Goal: Check status: Check status

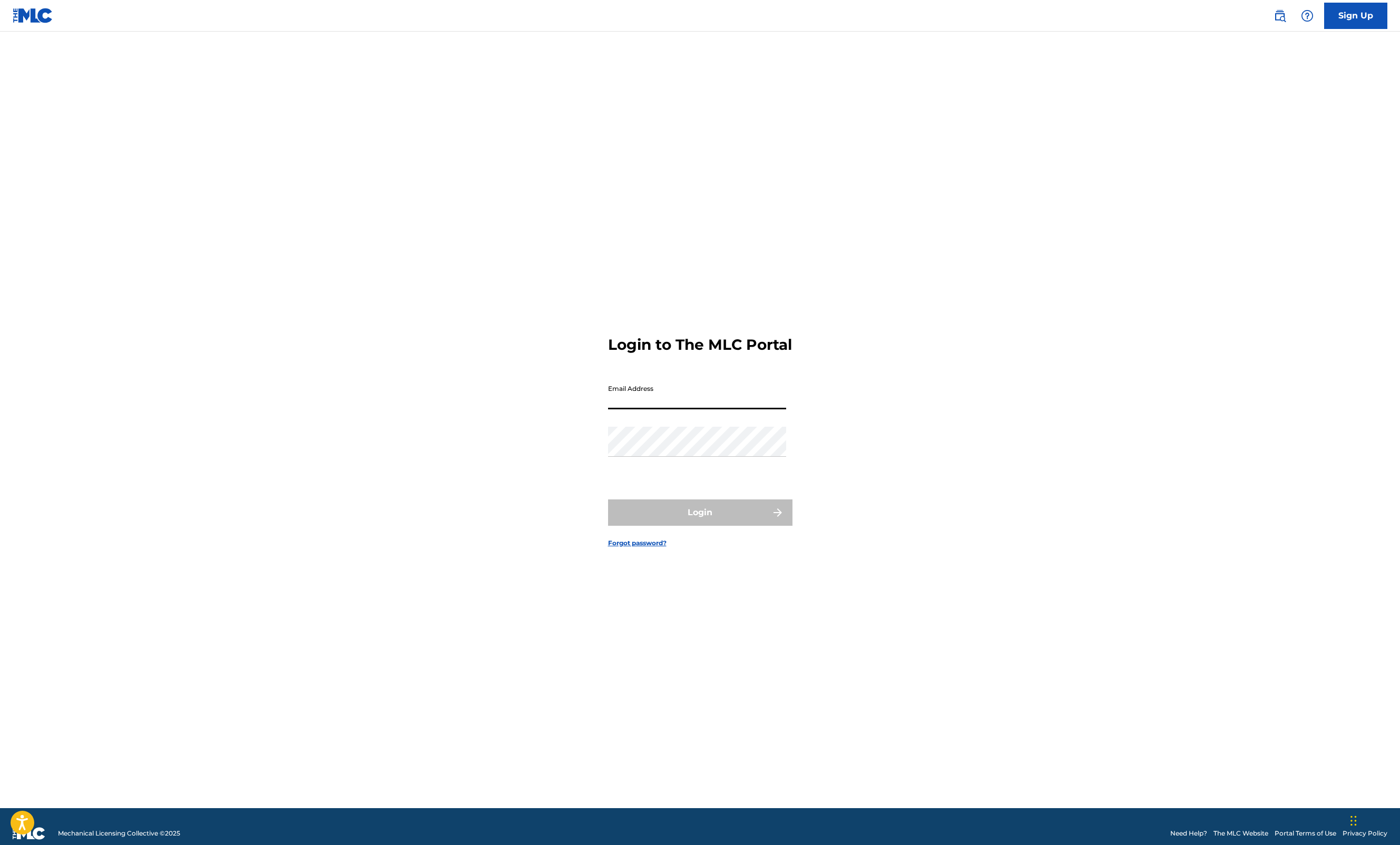
click at [758, 410] on input "Email Address" at bounding box center [697, 394] width 178 height 30
type input "[PERSON_NAME][EMAIL_ADDRESS][DOMAIN_NAME]"
click at [748, 518] on button "Login" at bounding box center [700, 513] width 184 height 27
click at [645, 454] on input "Code" at bounding box center [697, 440] width 178 height 30
paste input "[PERSON_NAME] [PERSON_NAME] - NS pka “[PERSON_NAME]"
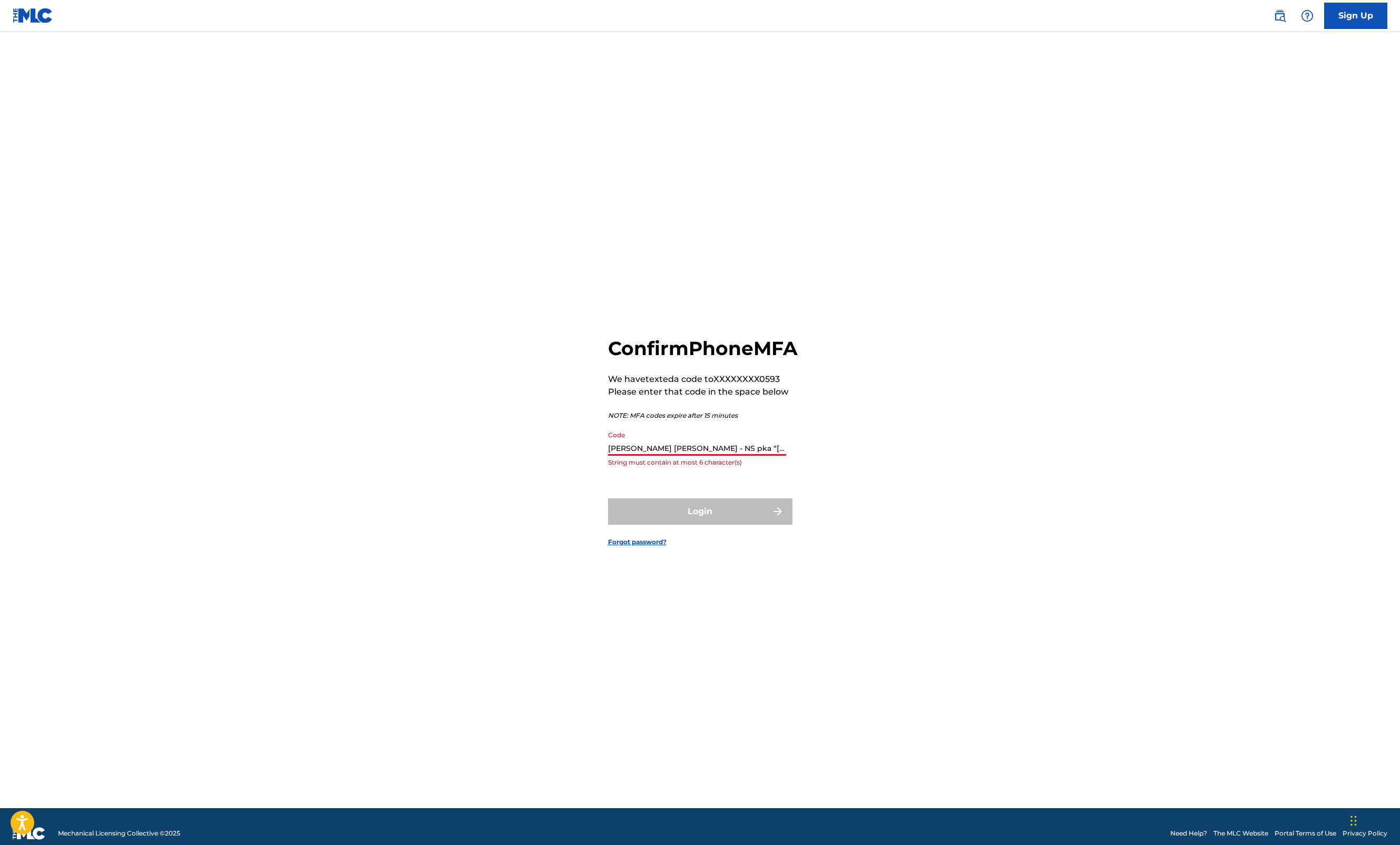
click at [689, 456] on input "[PERSON_NAME] [PERSON_NAME] - NS pka “[PERSON_NAME]" at bounding box center [697, 440] width 178 height 30
paste input "008208"
type input "008208"
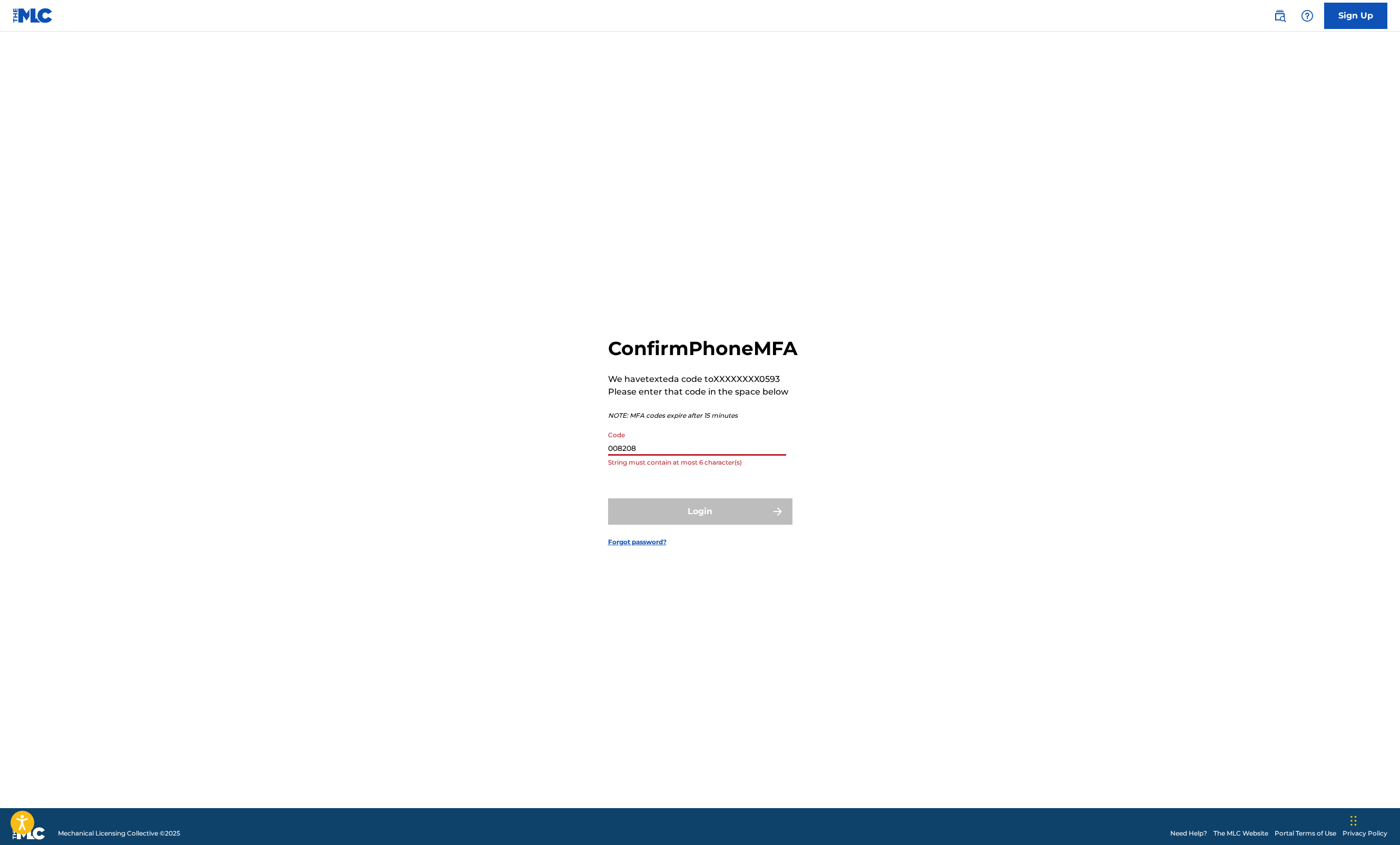
click at [608, 499] on button "Login" at bounding box center [700, 512] width 184 height 27
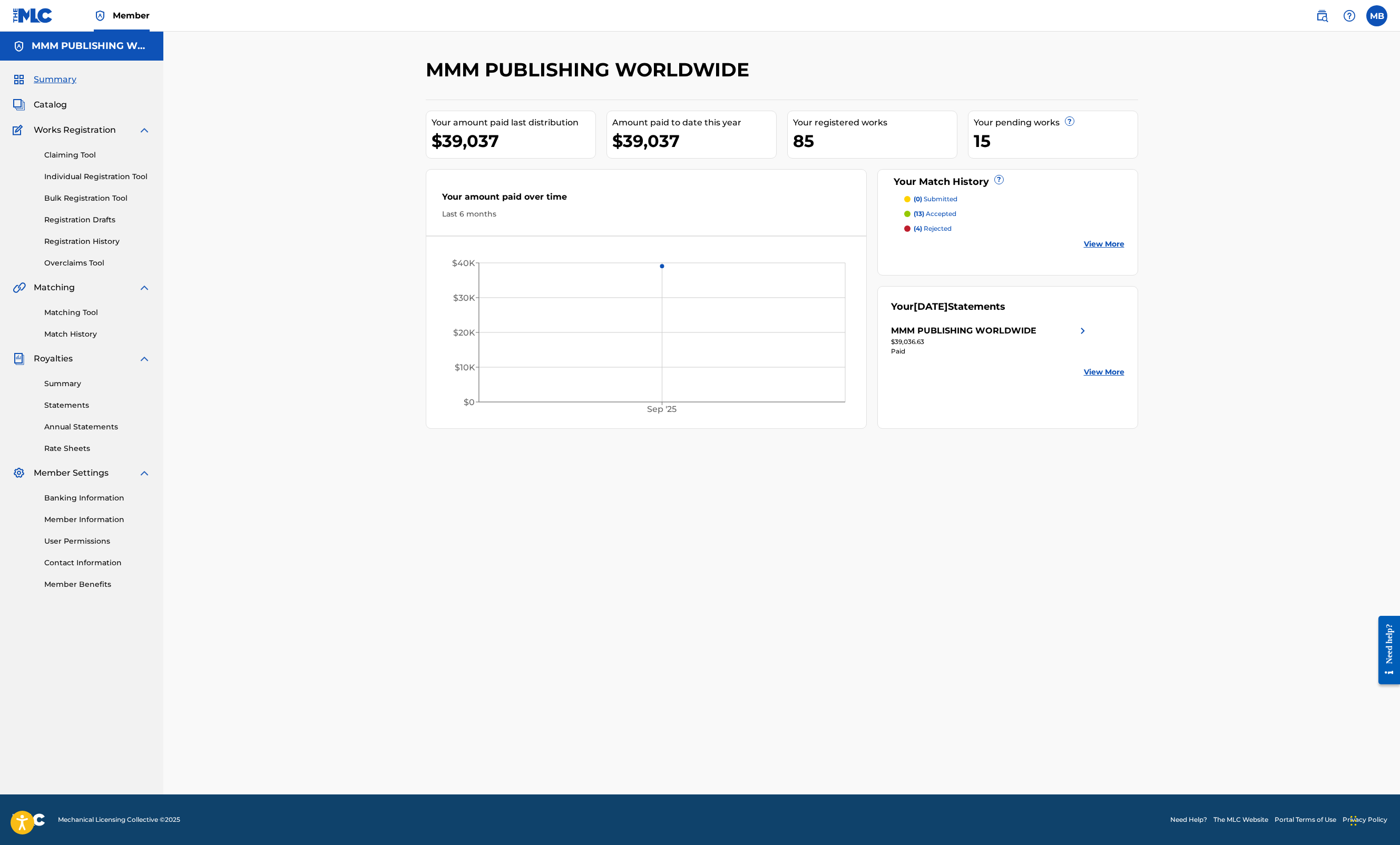
click at [932, 228] on p "(4) rejected" at bounding box center [933, 229] width 38 height 10
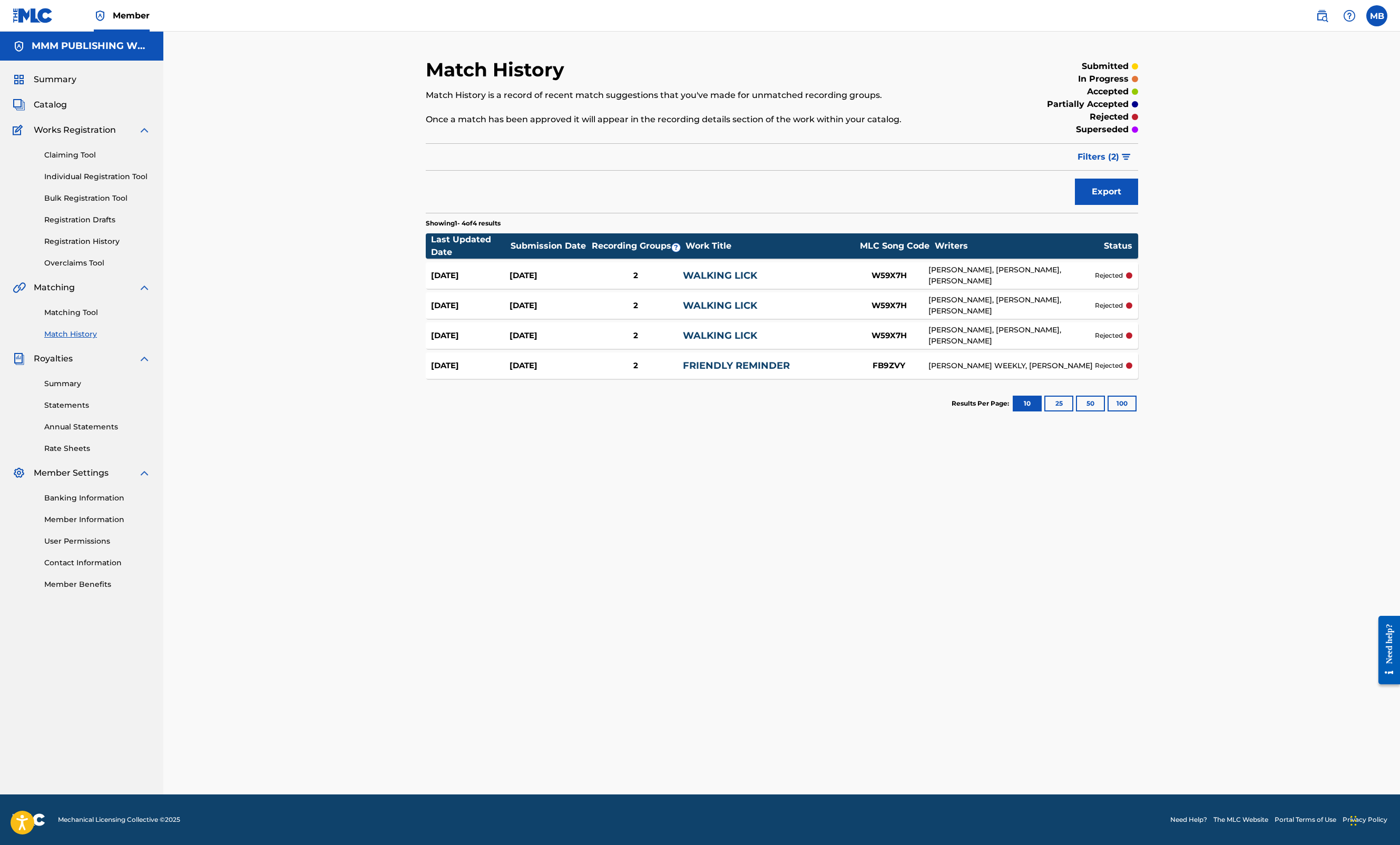
click at [851, 302] on div "W59X7H" at bounding box center [889, 306] width 79 height 12
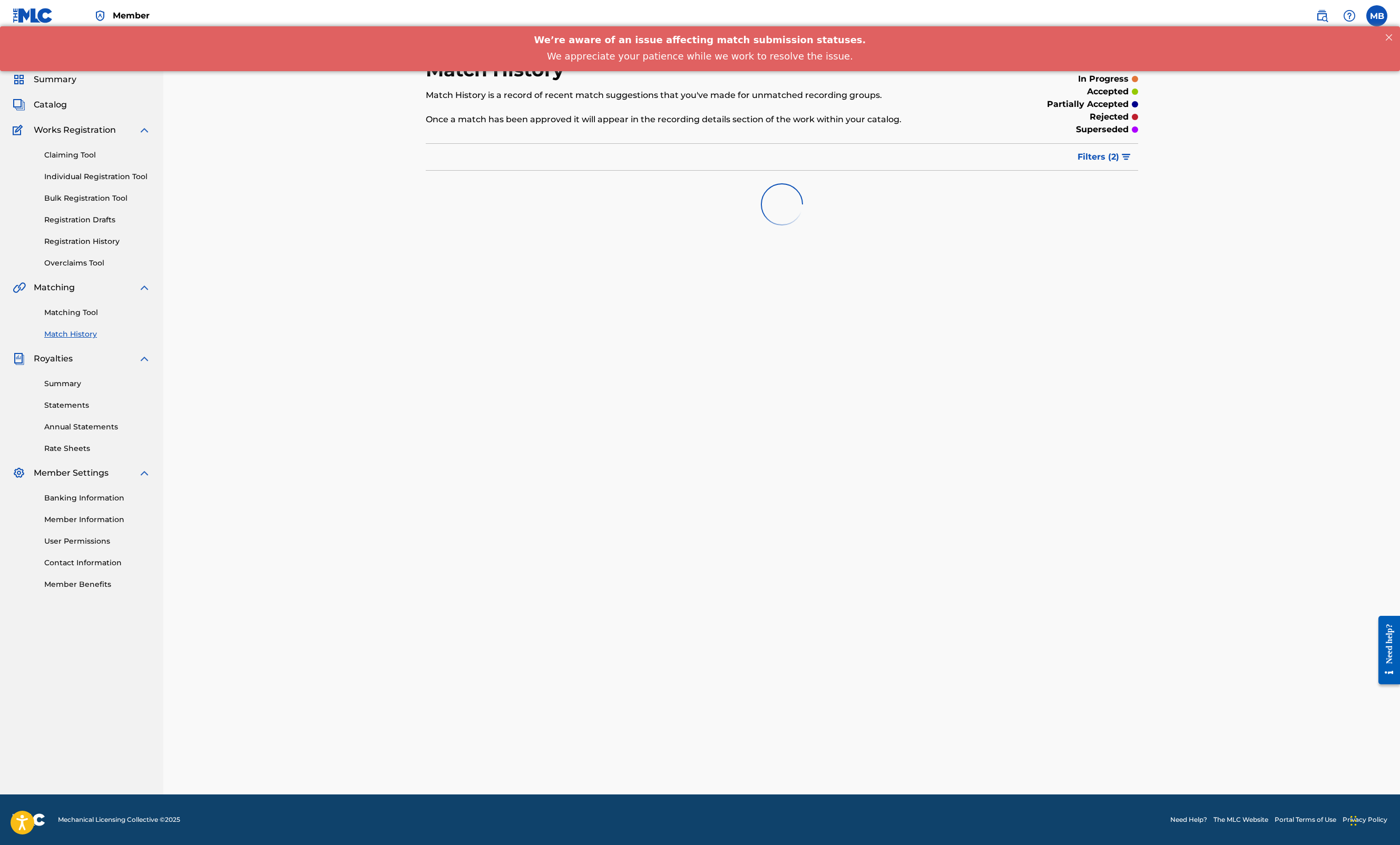
click at [50, 88] on div "Summary Catalog Works Registration Claiming Tool Individual Registration Tool B…" at bounding box center [81, 331] width 163 height 542
click at [50, 96] on div "Summary Catalog Works Registration Claiming Tool Individual Registration Tool B…" at bounding box center [81, 331] width 163 height 542
click at [50, 113] on div "Summary Catalog Works Registration Claiming Tool Individual Registration Tool B…" at bounding box center [81, 331] width 163 height 542
click at [50, 107] on span "Catalog" at bounding box center [50, 105] width 33 height 13
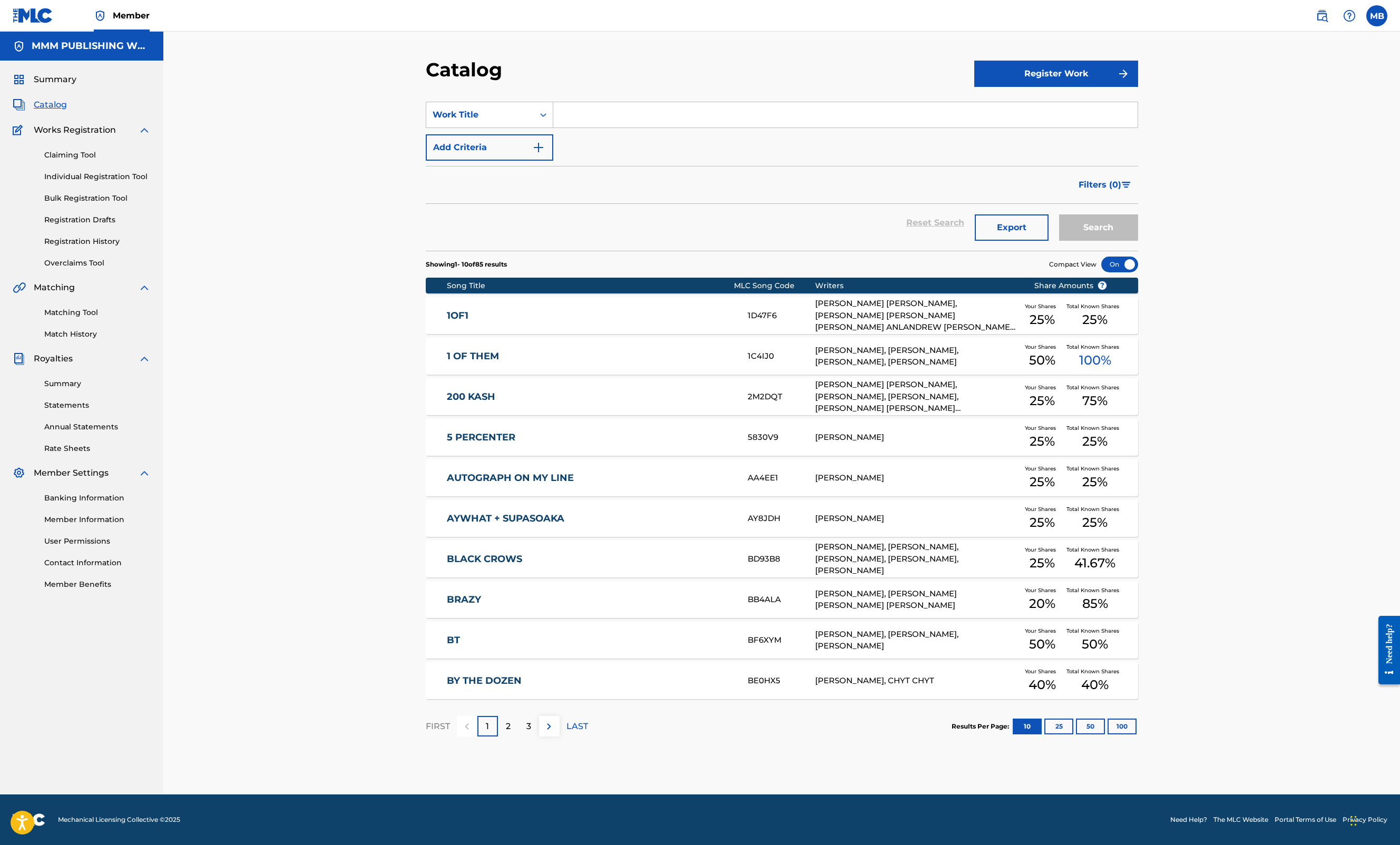
click at [86, 252] on div "Claiming Tool Individual Registration Tool Bulk Registration Tool Registration …" at bounding box center [81, 203] width 138 height 133
click at [86, 251] on div "Claiming Tool Individual Registration Tool Bulk Registration Tool Registration …" at bounding box center [81, 203] width 138 height 133
click at [86, 250] on div "Claiming Tool Individual Registration Tool Bulk Registration Tool Registration …" at bounding box center [81, 203] width 138 height 133
click at [86, 245] on link "Registration History" at bounding box center [97, 242] width 107 height 11
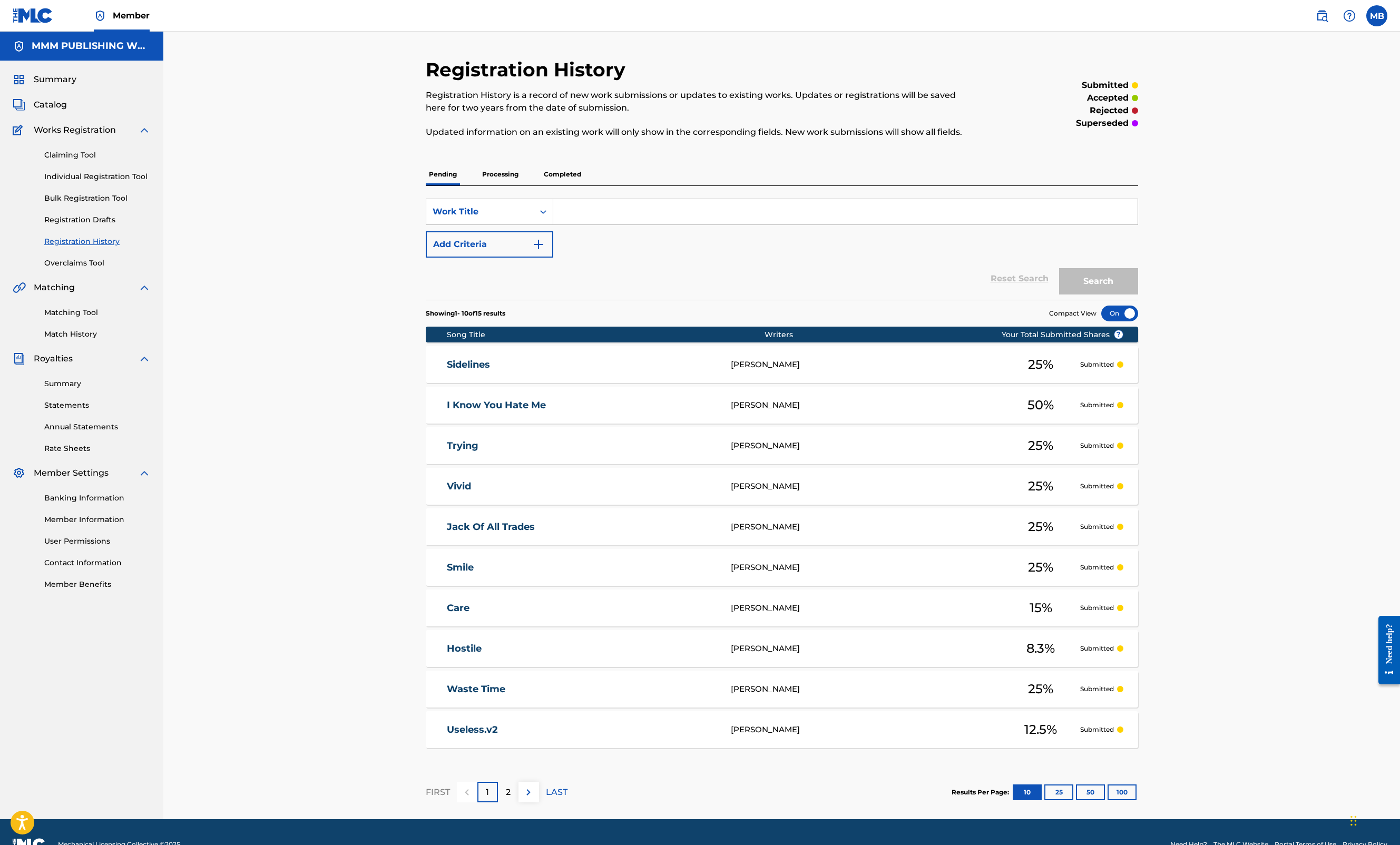
click at [52, 75] on span "Summary" at bounding box center [55, 79] width 43 height 13
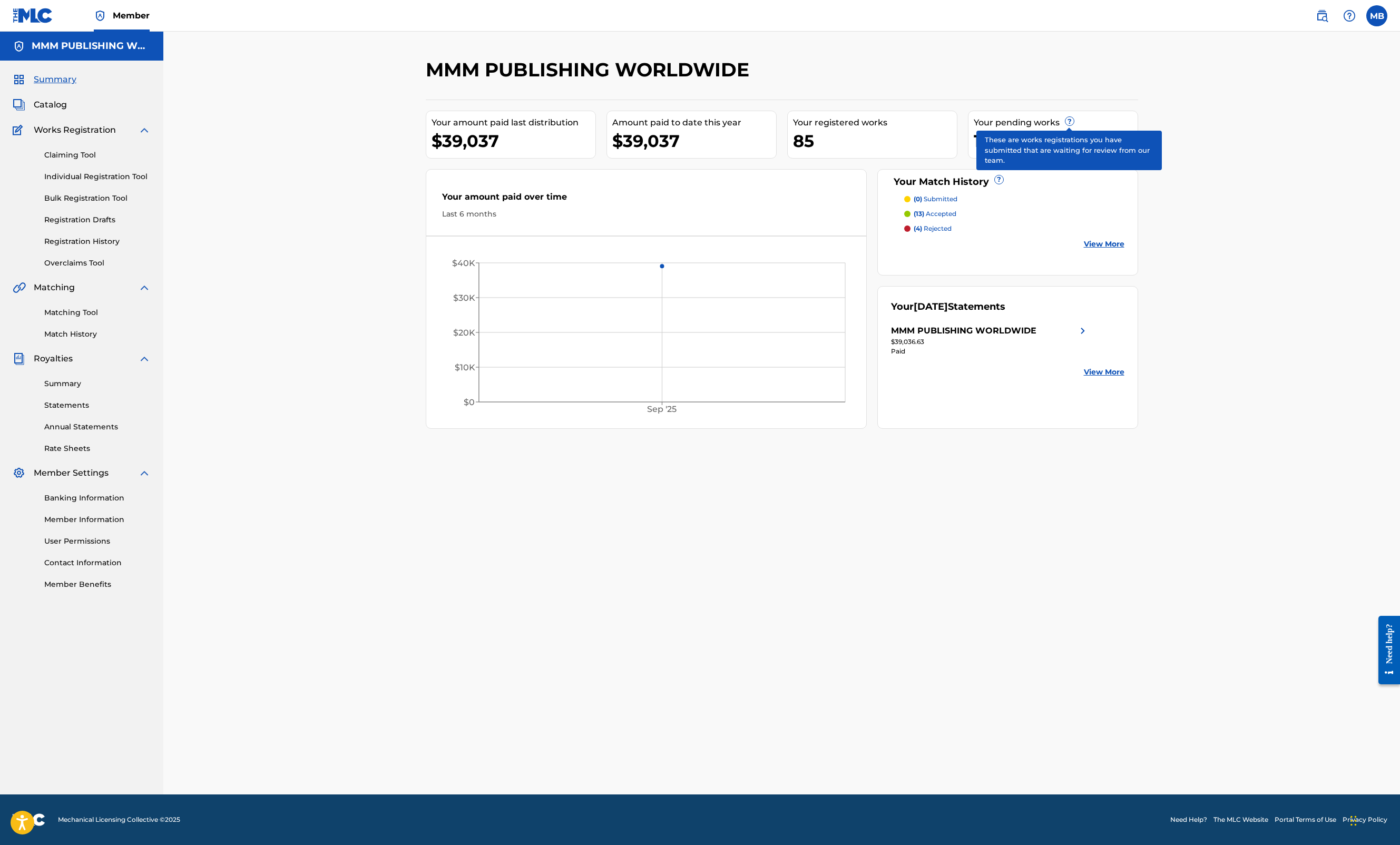
click at [1069, 118] on span "?" at bounding box center [1070, 121] width 8 height 8
